Goal: Check status: Check status

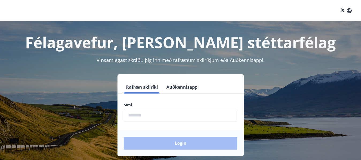
click at [143, 116] on input "phone" at bounding box center [181, 115] width 114 height 13
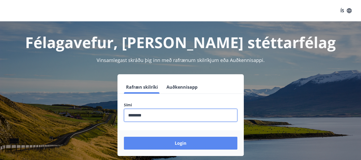
type input "********"
click at [172, 143] on button "Login" at bounding box center [181, 143] width 114 height 13
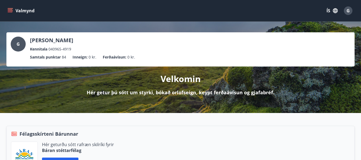
click at [10, 10] on icon "menu" at bounding box center [9, 10] width 5 height 5
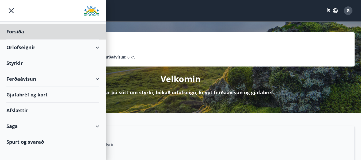
click at [14, 40] on div "Styrkir" at bounding box center [52, 32] width 93 height 16
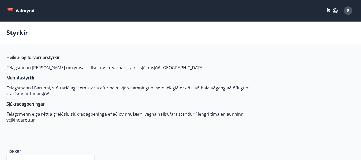
type input "***"
click at [350, 10] on span "G" at bounding box center [348, 11] width 3 height 6
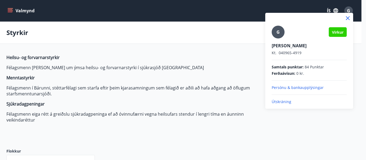
click at [10, 10] on div at bounding box center [183, 80] width 366 height 160
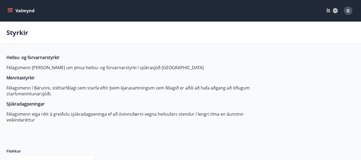
click at [10, 11] on icon "menu" at bounding box center [11, 10] width 6 height 1
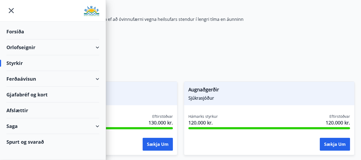
scroll to position [109, 0]
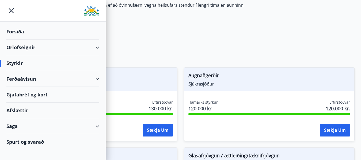
click at [96, 127] on div "Saga" at bounding box center [52, 127] width 93 height 16
click at [93, 126] on div "Saga" at bounding box center [52, 127] width 93 height 16
click at [12, 126] on div "Saga" at bounding box center [52, 127] width 93 height 16
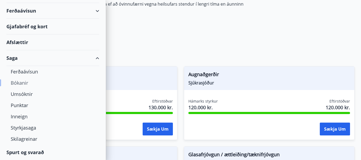
scroll to position [146, 0]
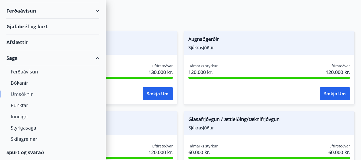
click at [28, 95] on div "Umsóknir" at bounding box center [53, 94] width 84 height 11
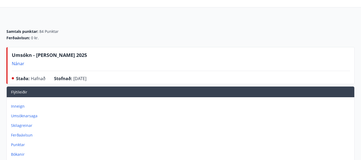
scroll to position [73, 0]
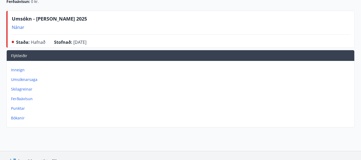
click at [31, 80] on p "Umsóknarsaga" at bounding box center [181, 79] width 341 height 5
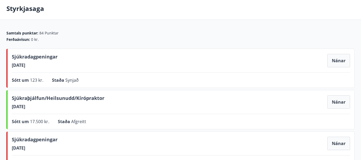
scroll to position [36, 0]
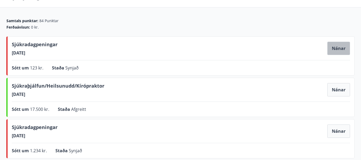
click at [336, 46] on button "Nánar" at bounding box center [338, 48] width 23 height 13
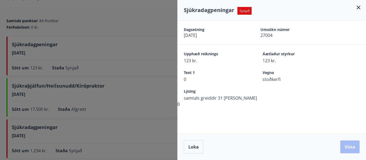
click at [358, 7] on icon at bounding box center [358, 8] width 4 height 4
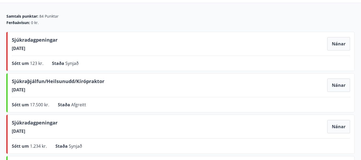
scroll to position [73, 0]
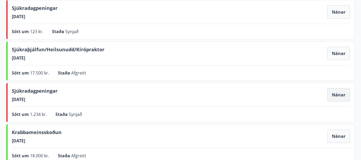
click at [340, 93] on button "Nánar" at bounding box center [338, 94] width 23 height 13
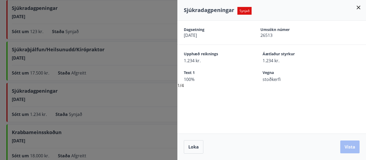
click at [359, 6] on icon at bounding box center [358, 7] width 6 height 6
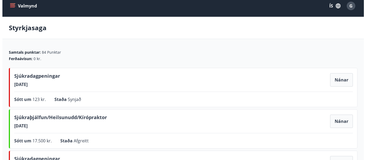
scroll to position [0, 0]
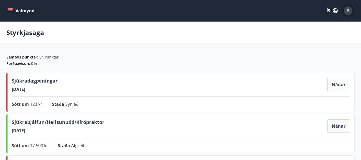
click at [349, 11] on span "G" at bounding box center [348, 11] width 3 height 6
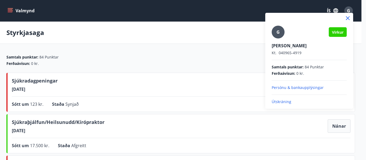
click at [279, 101] on p "Útskráning" at bounding box center [308, 101] width 75 height 5
